Goal: Task Accomplishment & Management: Use online tool/utility

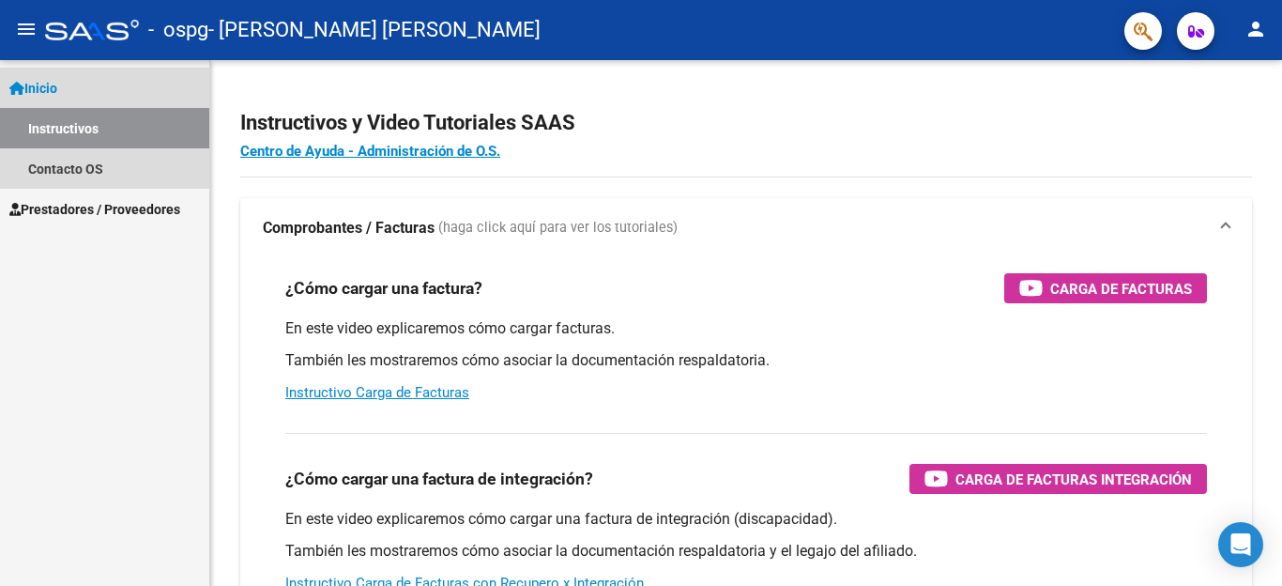
click at [84, 88] on link "Inicio" at bounding box center [104, 88] width 209 height 40
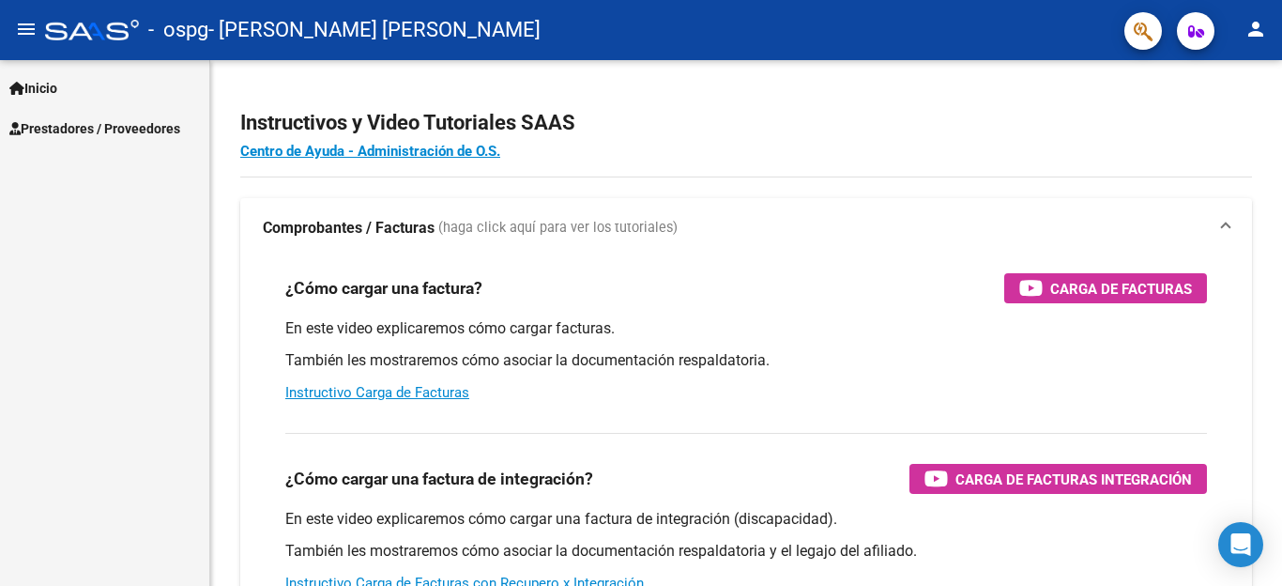
click at [84, 88] on link "Inicio" at bounding box center [104, 88] width 209 height 40
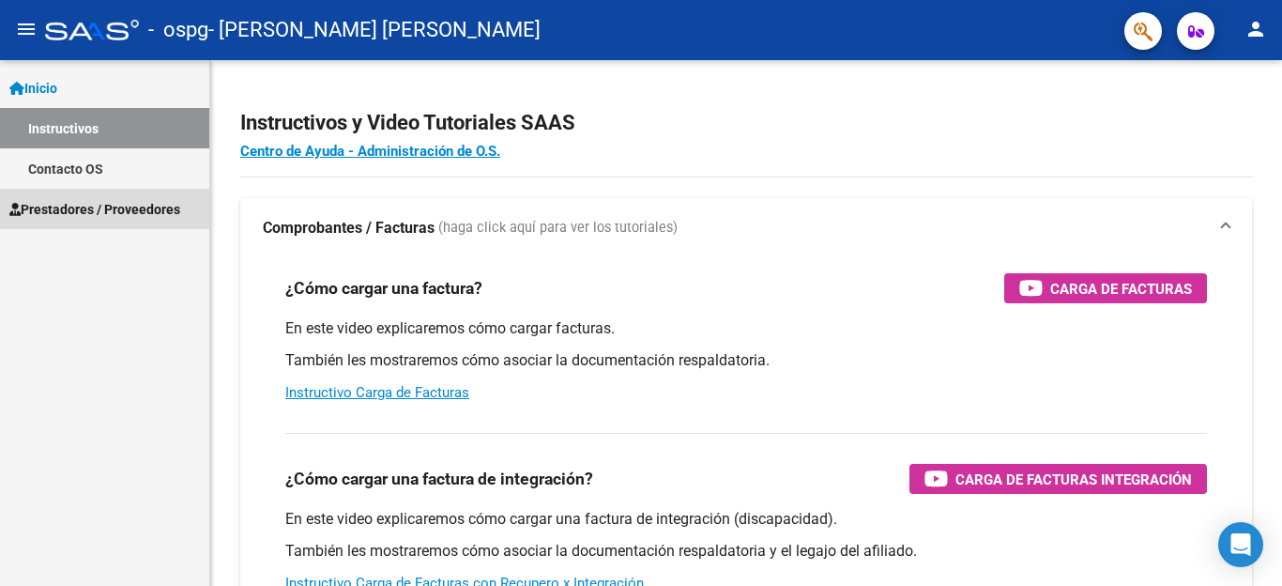
click at [86, 198] on link "Prestadores / Proveedores" at bounding box center [104, 209] width 209 height 40
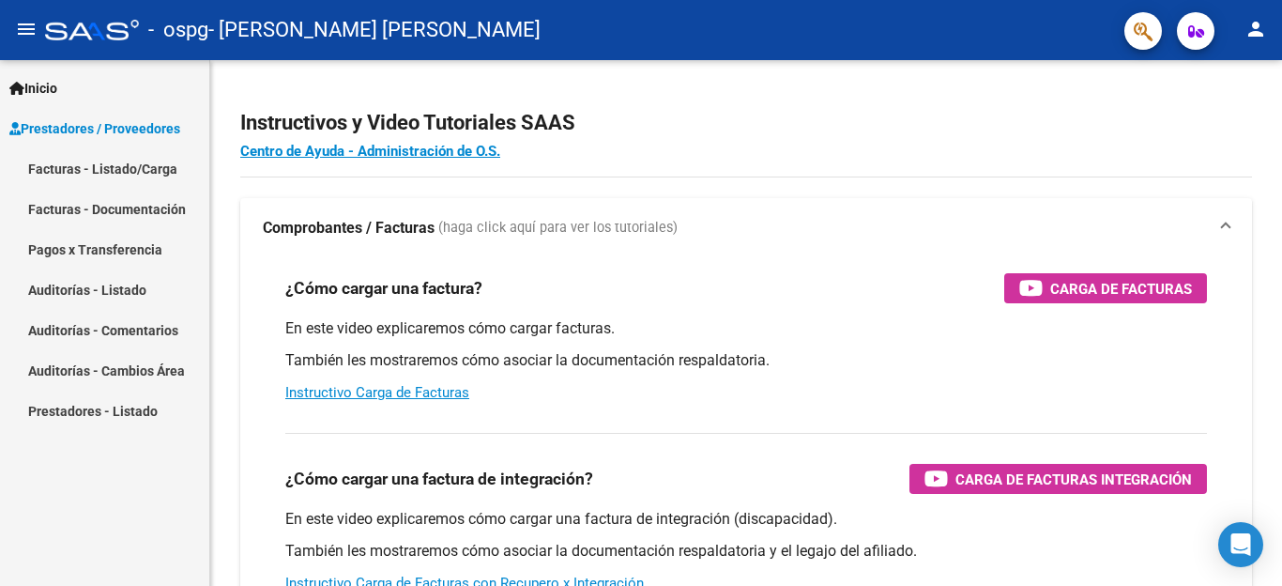
click at [100, 175] on link "Facturas - Listado/Carga" at bounding box center [104, 168] width 209 height 40
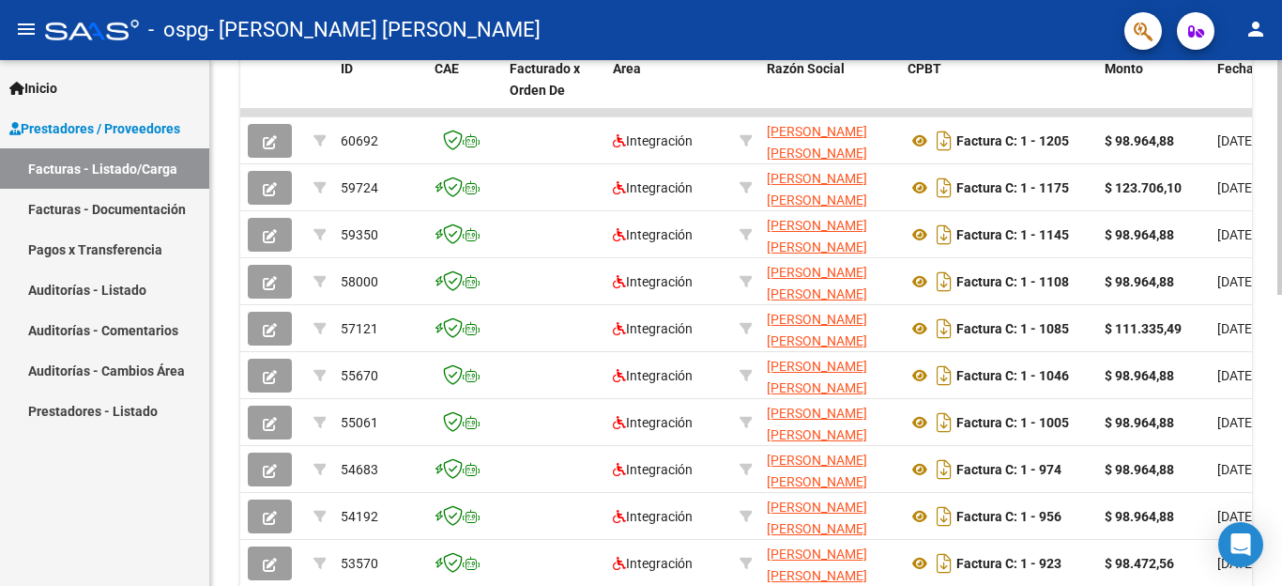
scroll to position [550, 0]
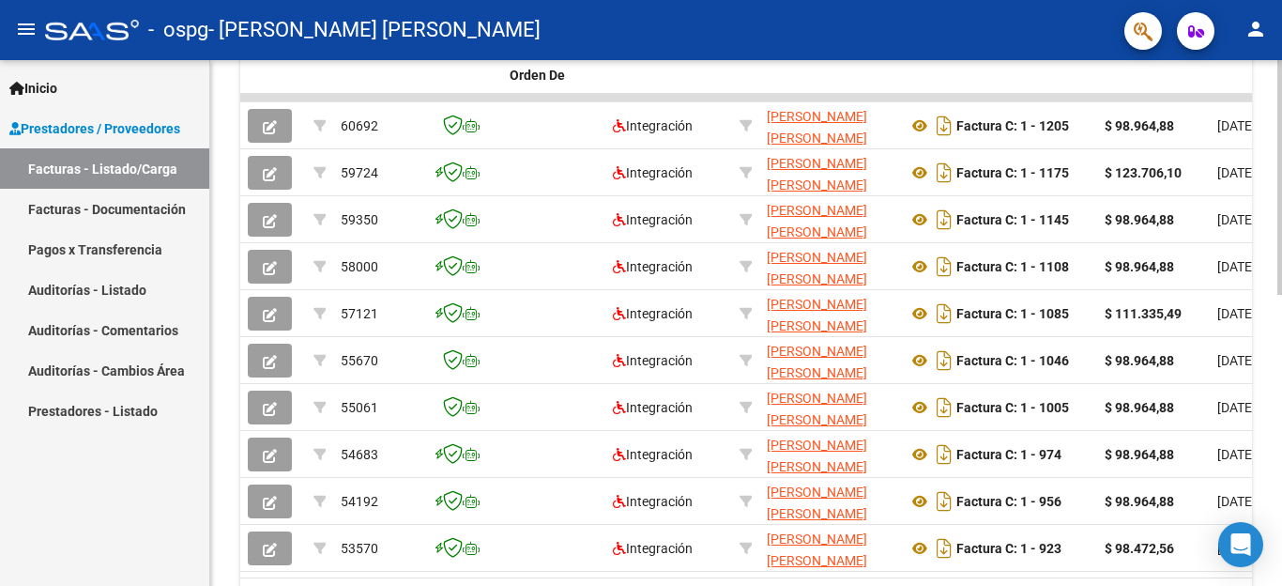
click at [1259, 482] on div "Video tutorial PRESTADORES -> Listado de CPBTs Emitidos por Prestadores / Prove…" at bounding box center [748, 97] width 1077 height 1175
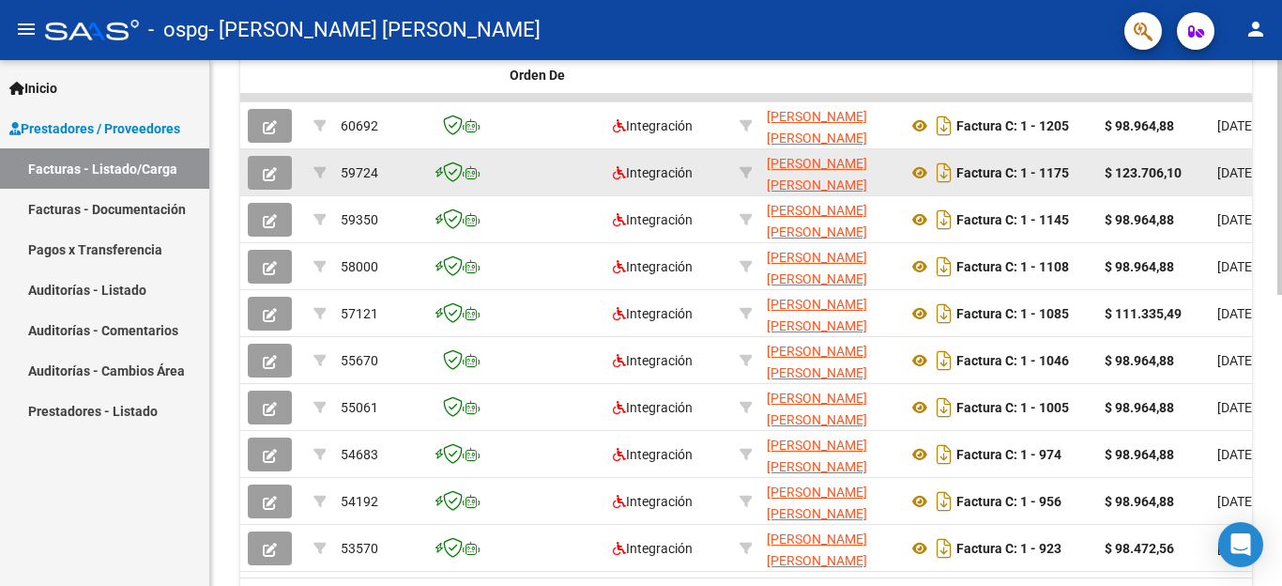
click at [1094, 163] on datatable-body-cell "Factura C: 1 - 1175" at bounding box center [998, 172] width 197 height 46
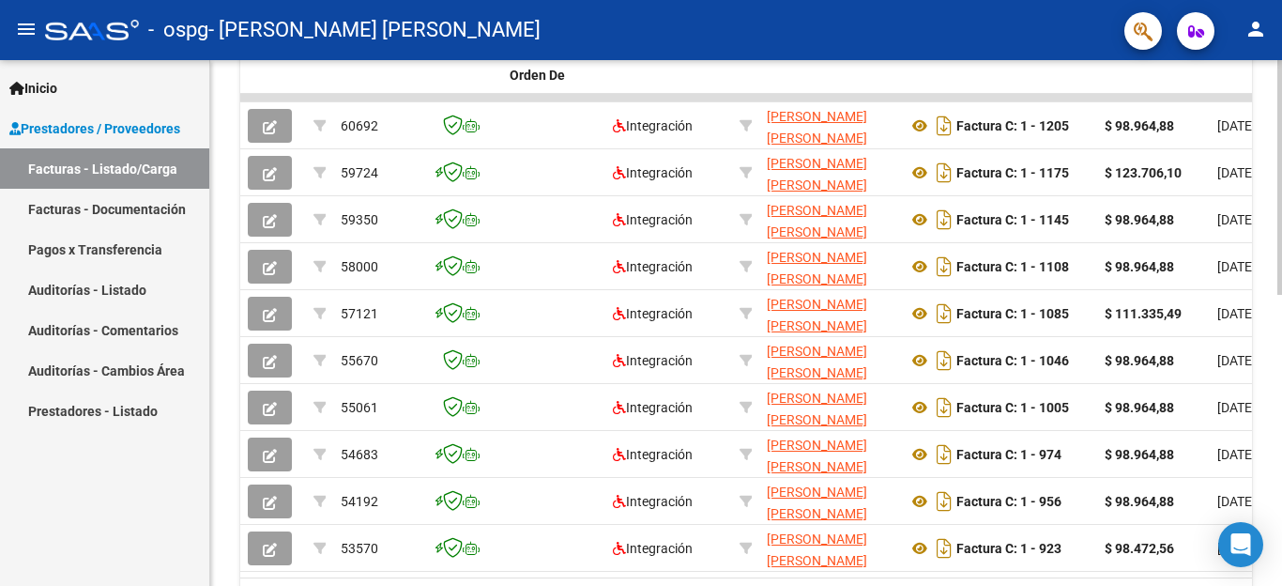
scroll to position [651, 0]
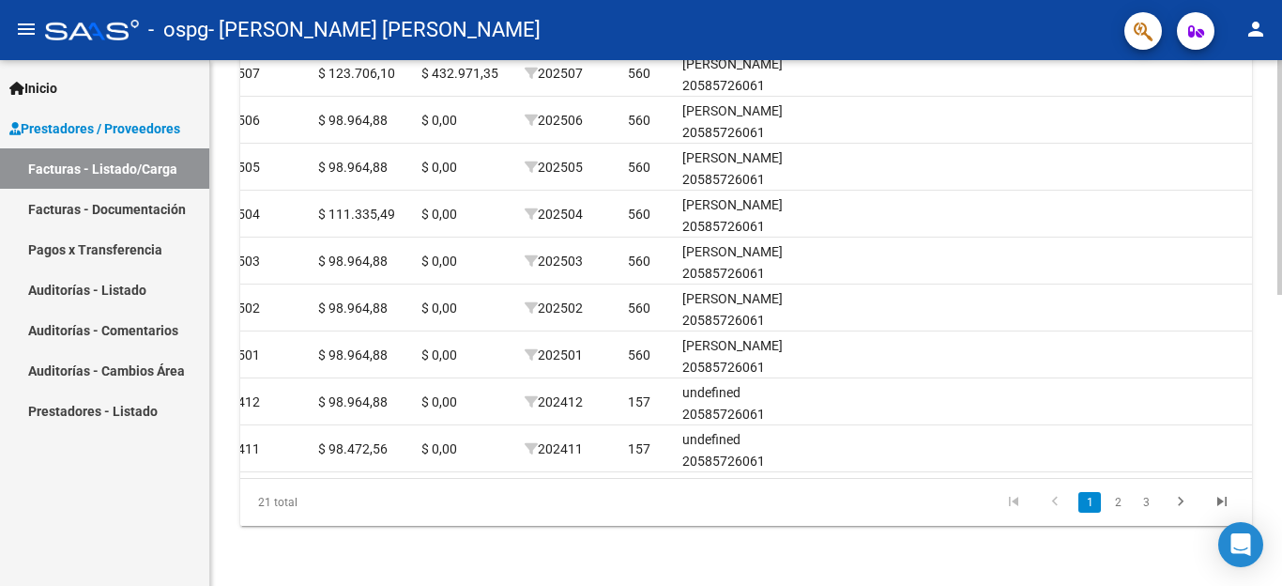
scroll to position [0, 2200]
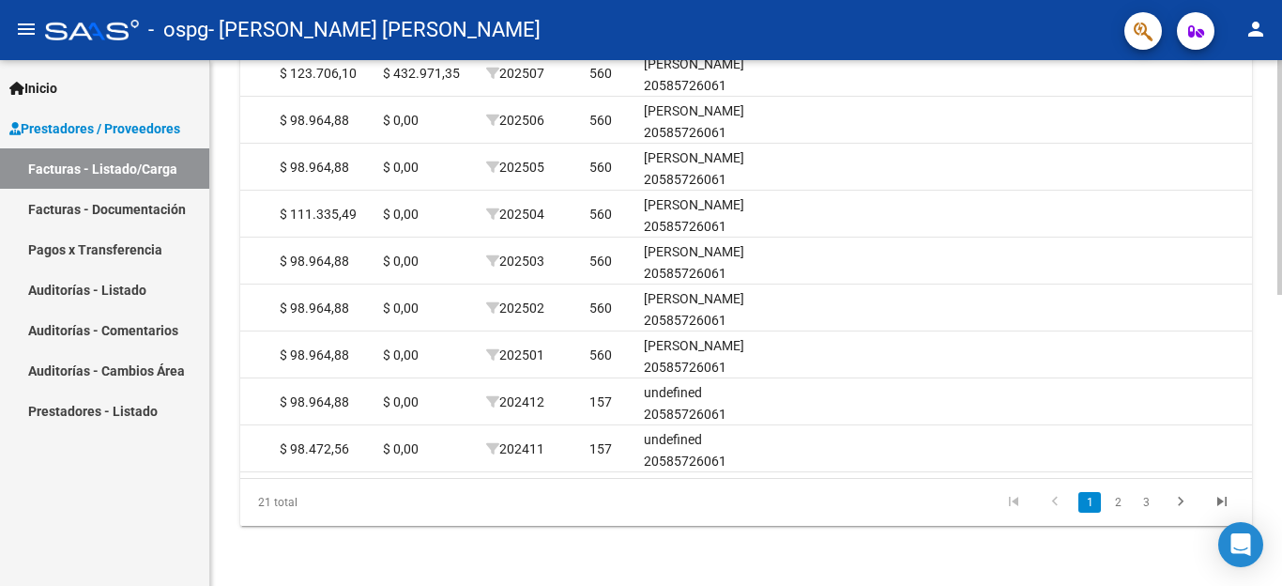
drag, startPoint x: 1277, startPoint y: 442, endPoint x: 1275, endPoint y: 431, distance: 11.4
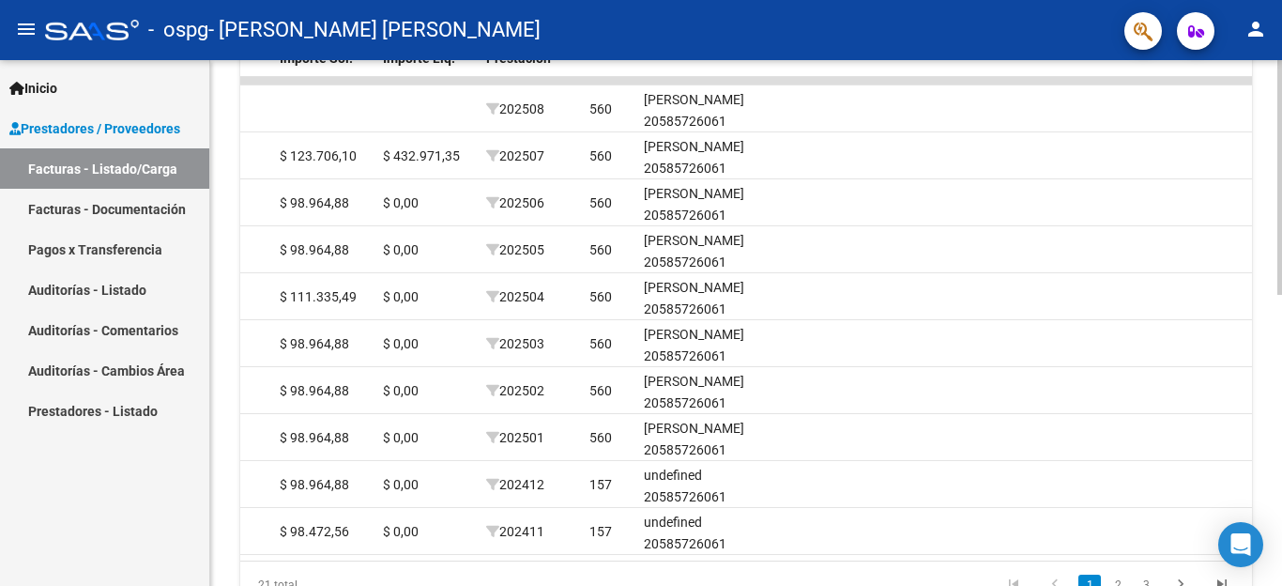
scroll to position [564, 0]
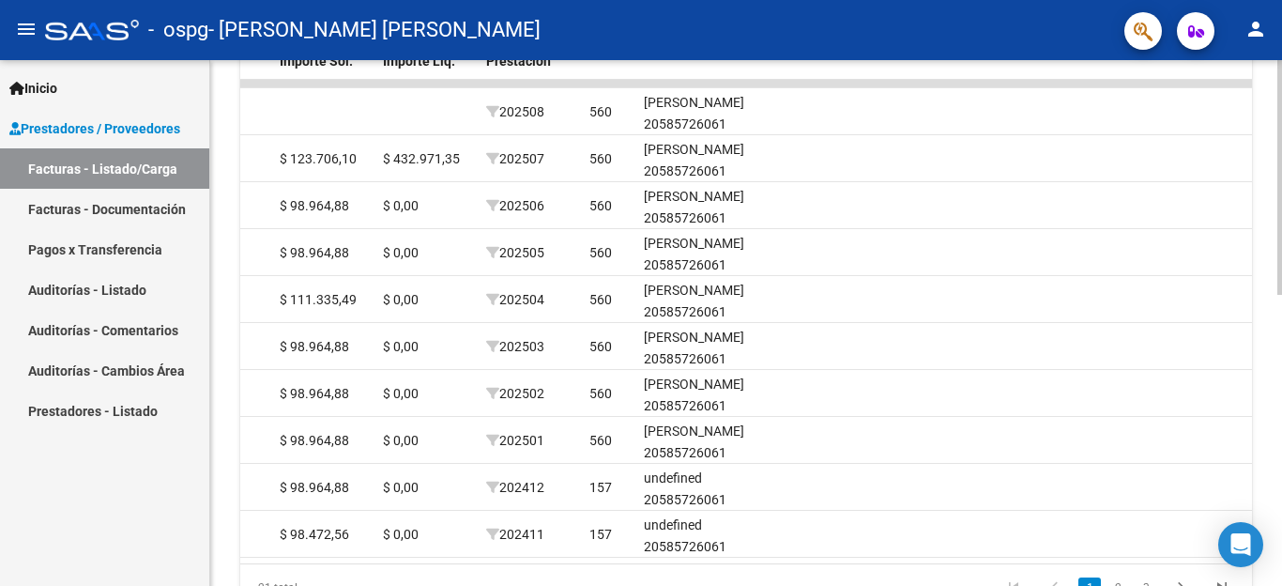
click at [1263, 410] on div "Video tutorial PRESTADORES -> Listado de CPBTs Emitidos por Prestadores / Prove…" at bounding box center [748, 83] width 1077 height 1175
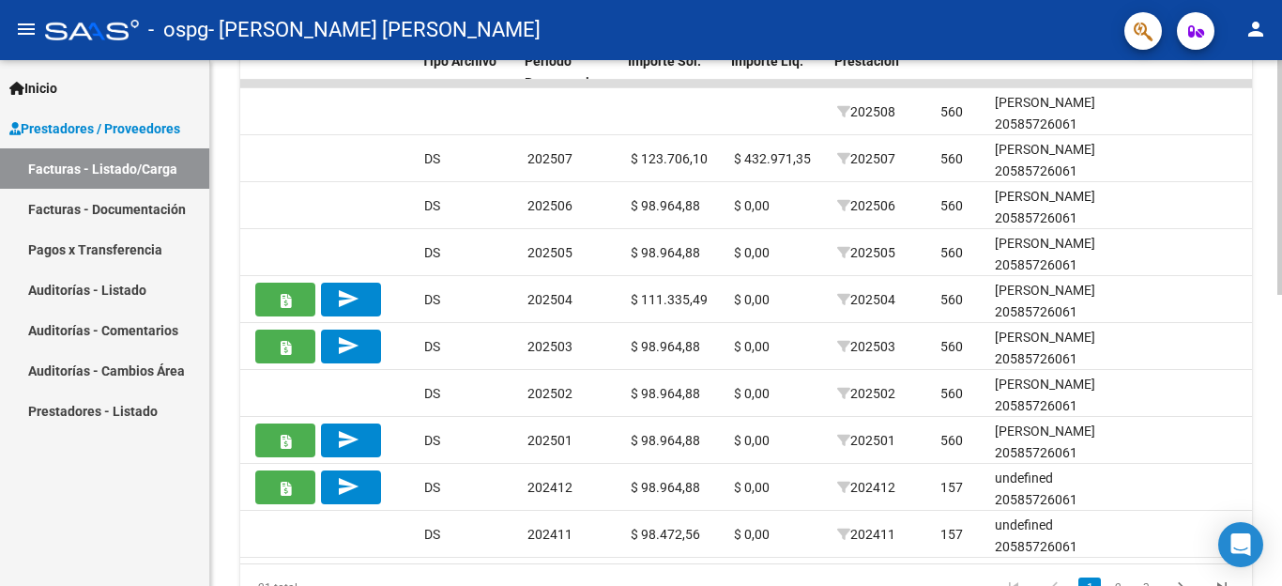
scroll to position [0, 1852]
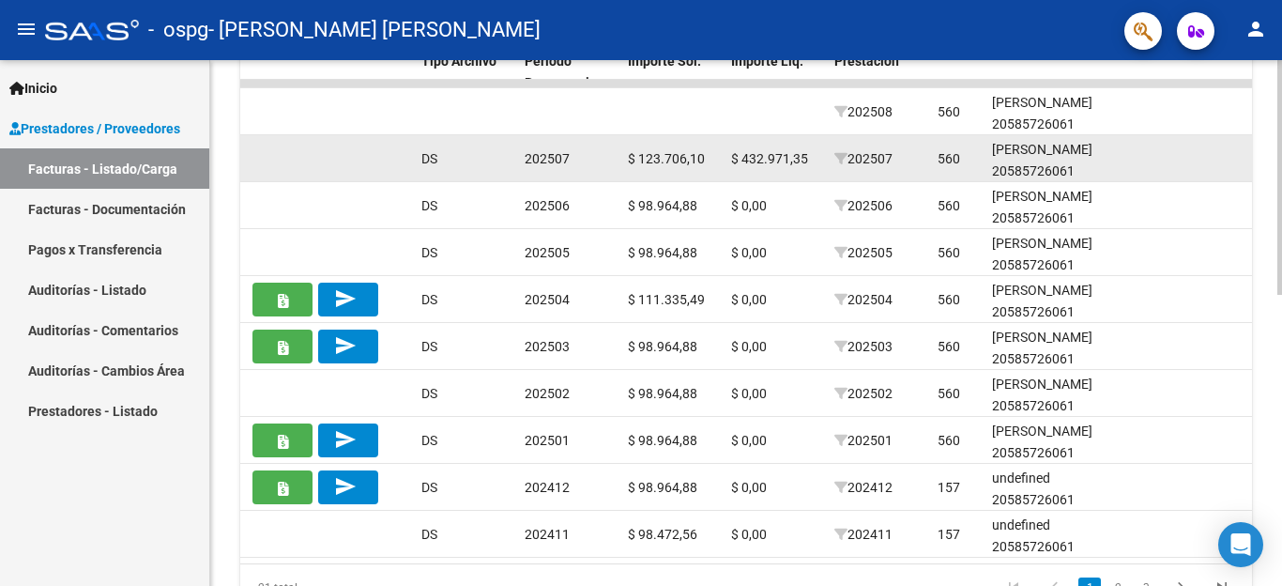
click at [477, 160] on div "DS" at bounding box center [465, 159] width 88 height 22
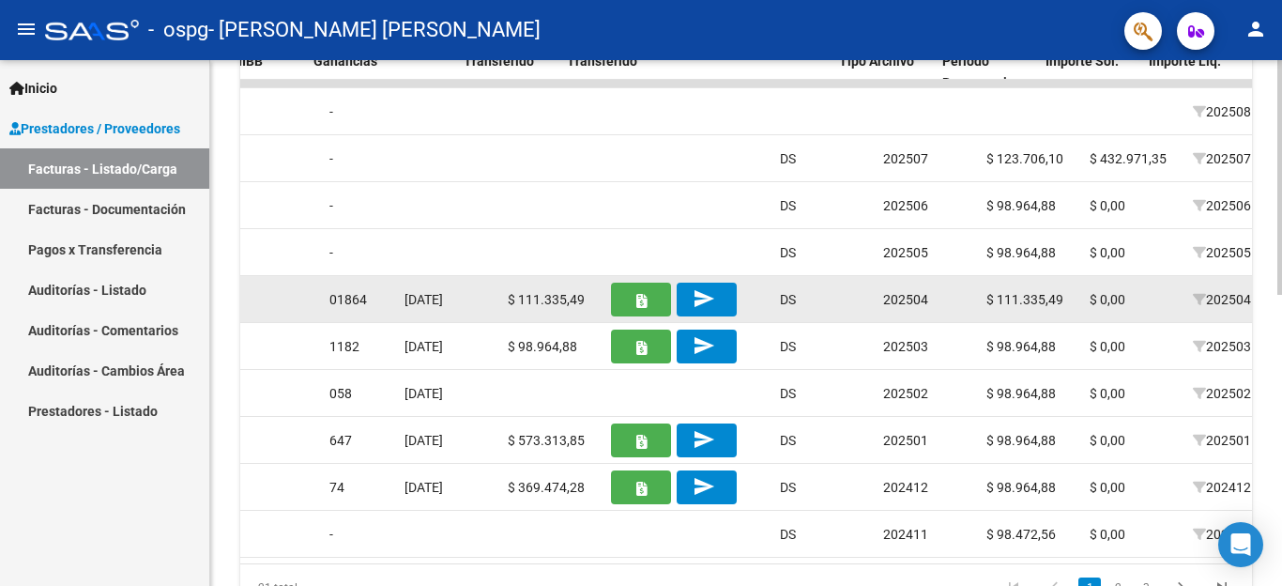
scroll to position [0, 1417]
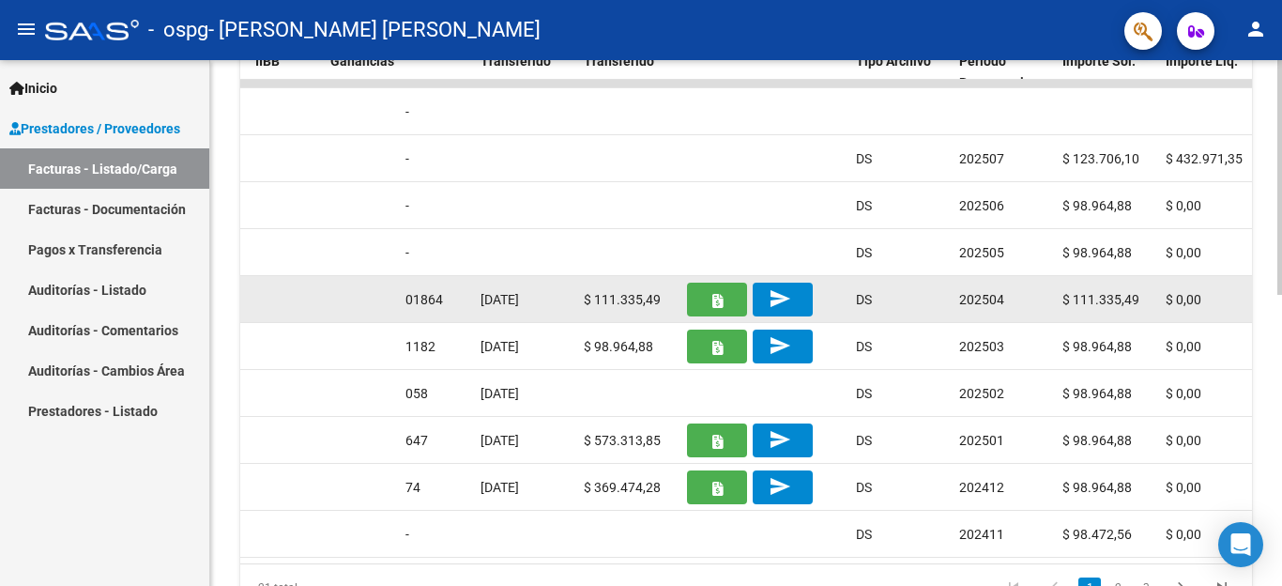
click at [719, 297] on icon "button" at bounding box center [717, 301] width 10 height 14
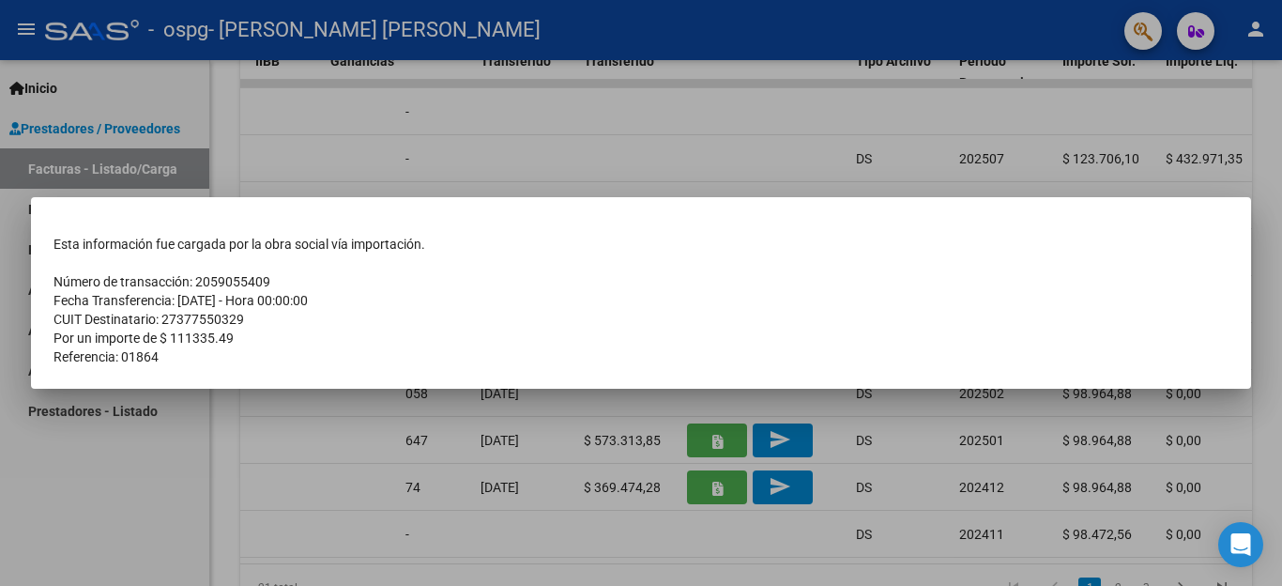
click at [801, 155] on div at bounding box center [641, 293] width 1282 height 586
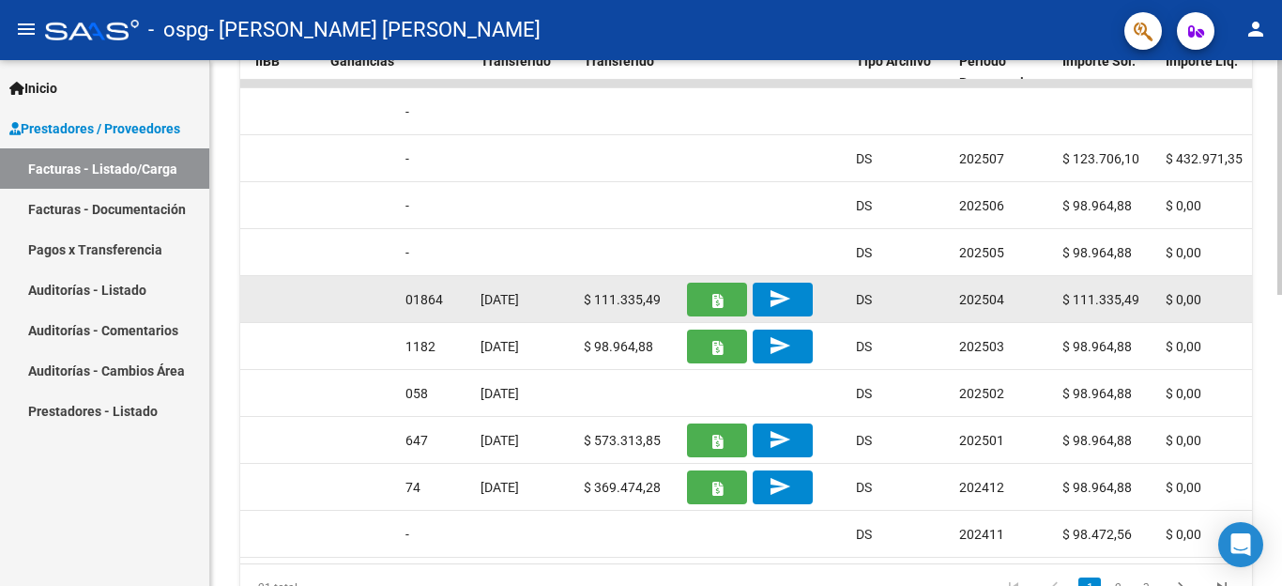
click at [785, 303] on mat-icon "send" at bounding box center [780, 298] width 23 height 23
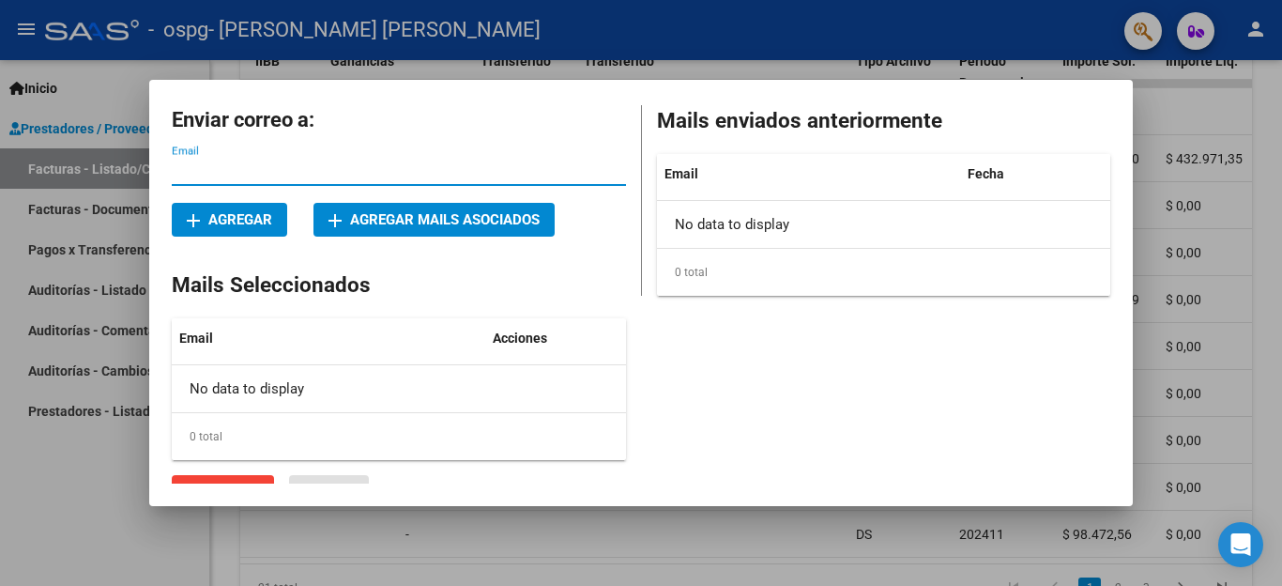
click at [1171, 200] on div at bounding box center [641, 293] width 1282 height 586
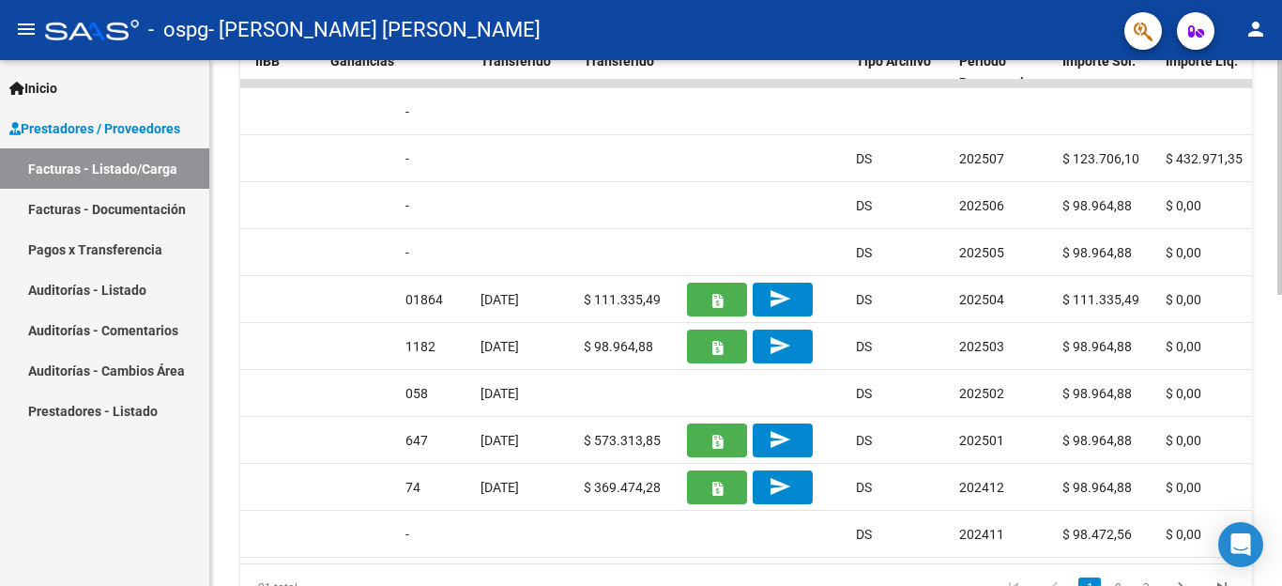
drag, startPoint x: 736, startPoint y: 564, endPoint x: 712, endPoint y: 561, distance: 23.6
click at [712, 561] on div "ID CAE Facturado x Orden De Area Razón Social CPBT Monto Fecha Cpbt Días desde …" at bounding box center [746, 315] width 1012 height 591
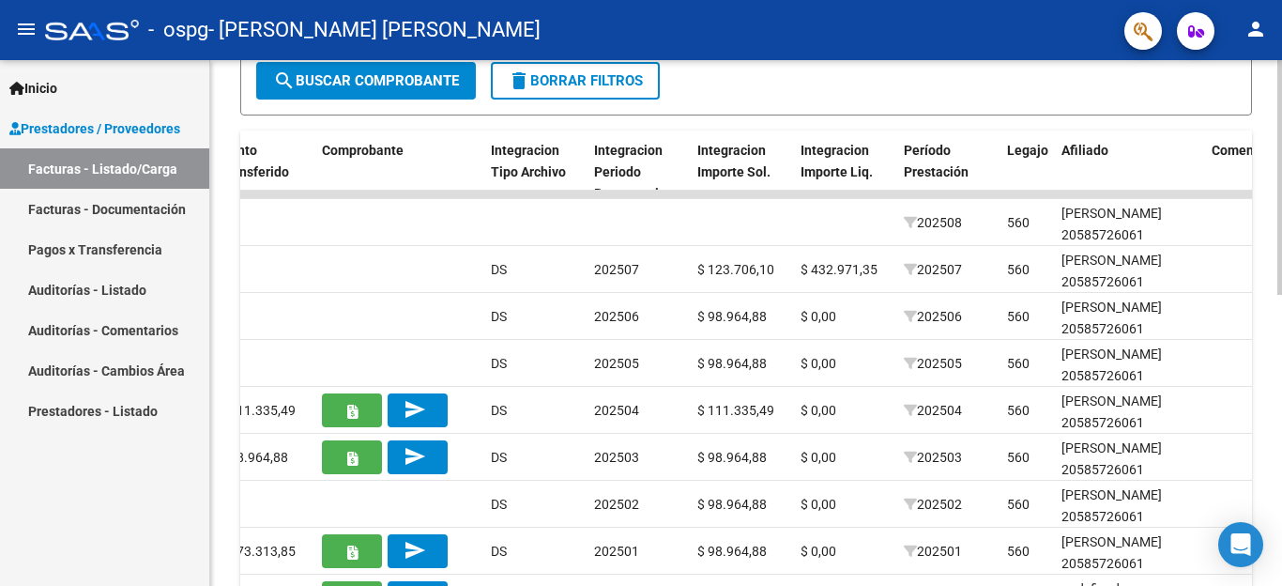
scroll to position [449, 0]
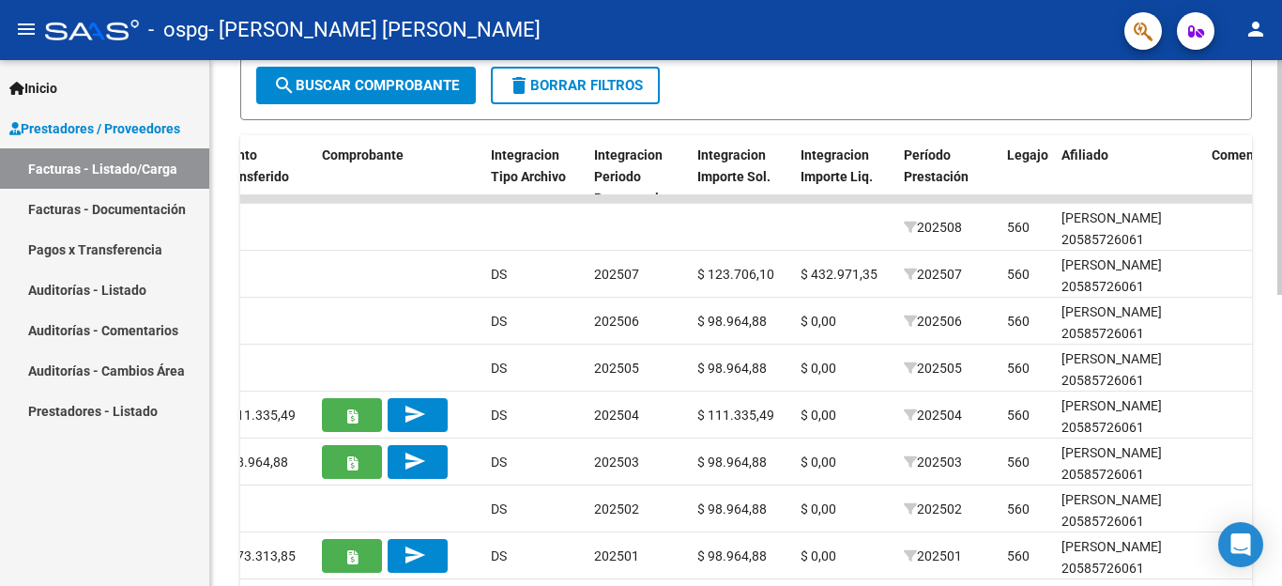
click at [1274, 361] on div "Video tutorial PRESTADORES -> Listado de CPBTs Emitidos por Prestadores / Prove…" at bounding box center [748, 198] width 1077 height 1175
